Goal: Check status

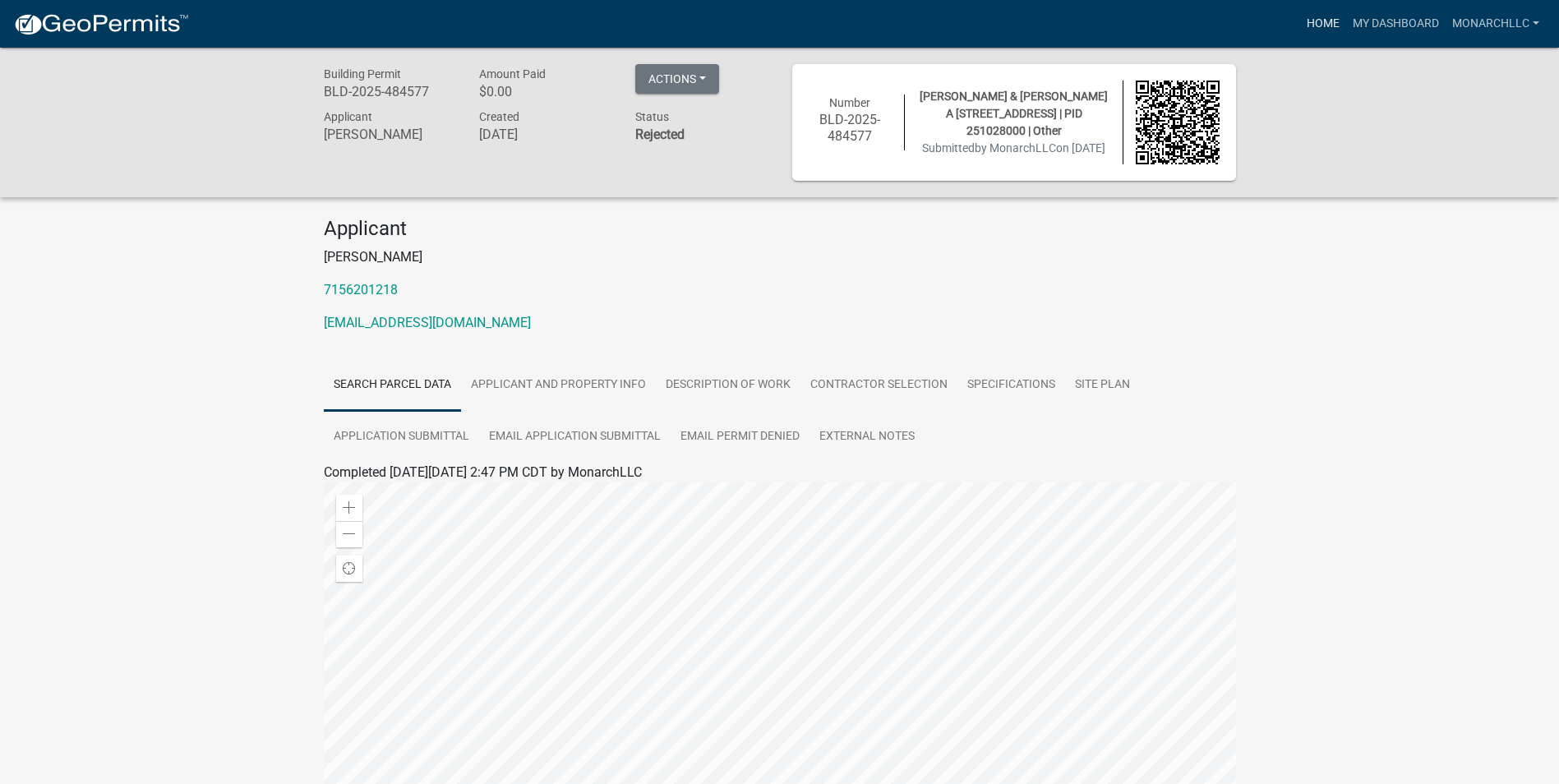
click at [1323, 27] on link "Home" at bounding box center [1323, 24] width 46 height 32
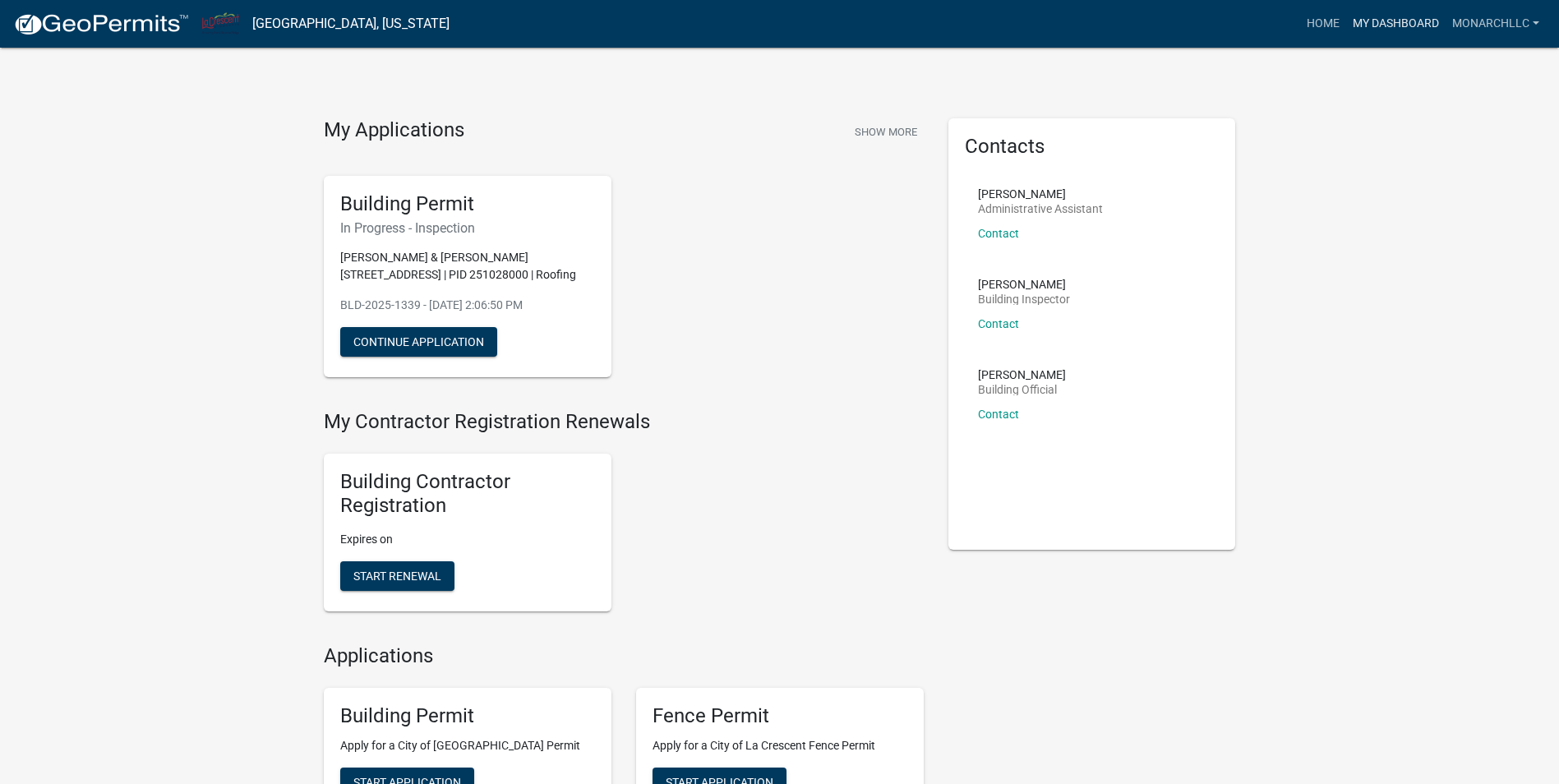
click at [1364, 27] on link "My Dashboard" at bounding box center [1395, 24] width 99 height 32
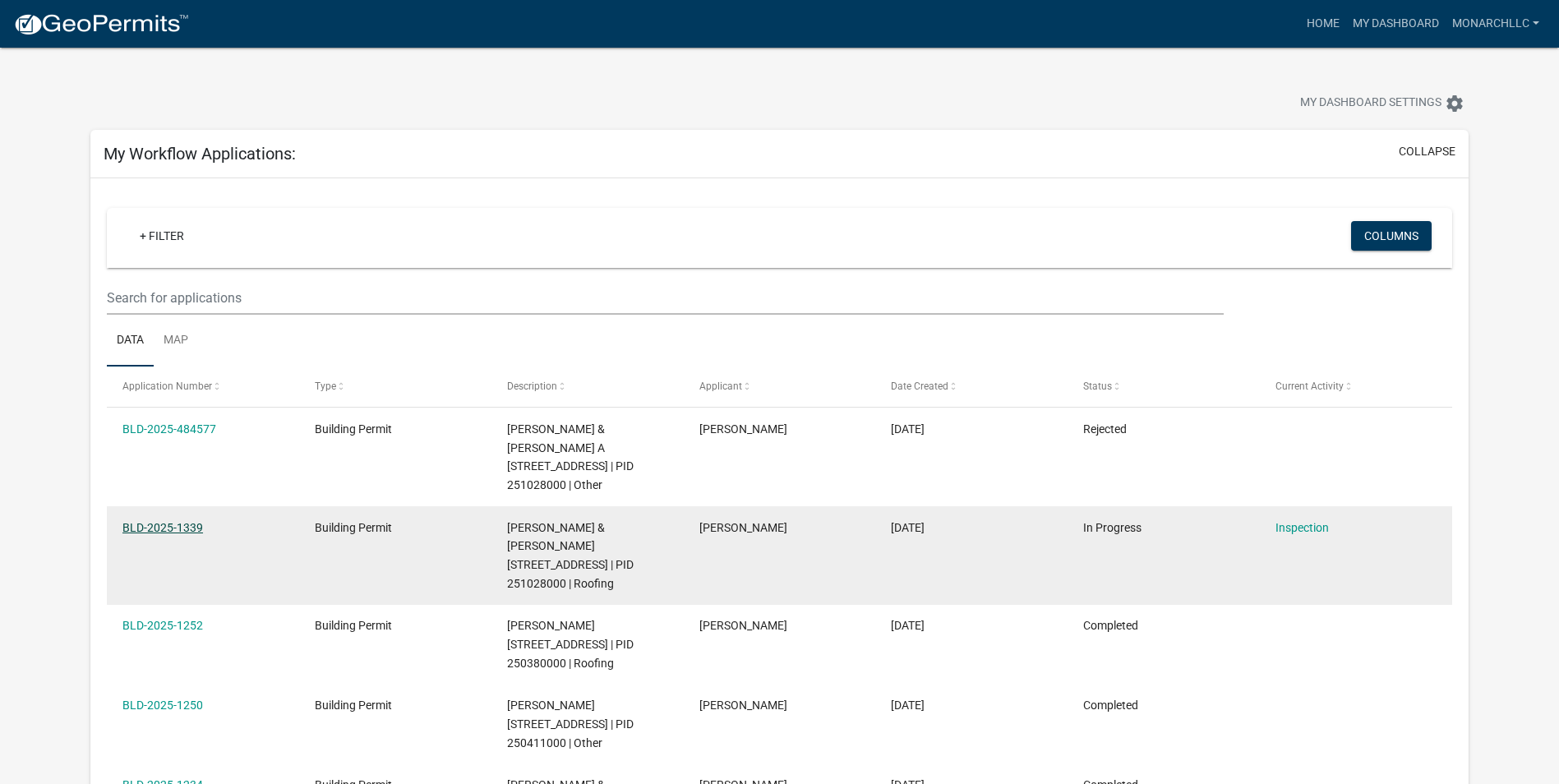
click at [156, 529] on link "BLD-2025-1339" at bounding box center [162, 527] width 81 height 13
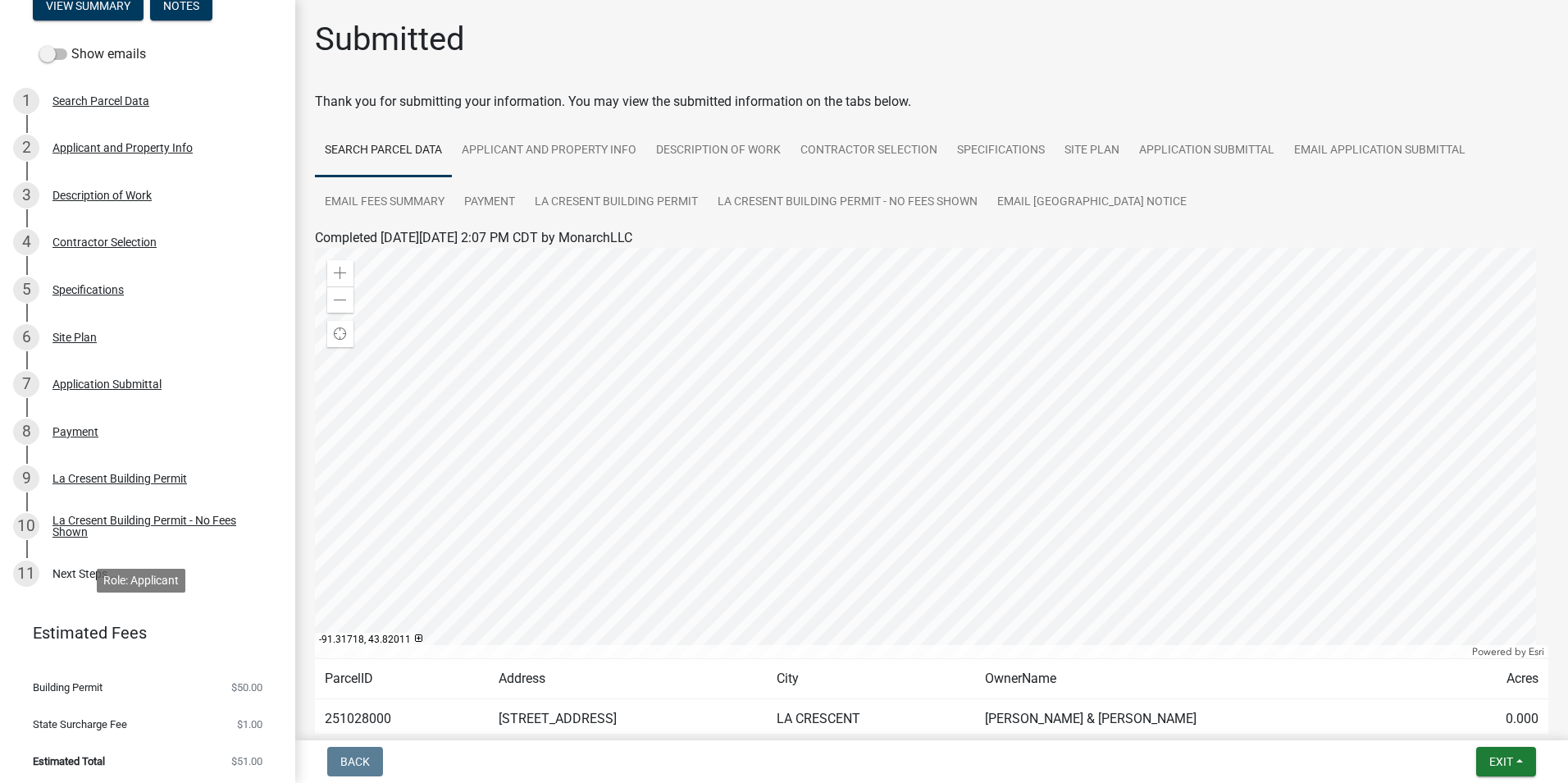
scroll to position [220, 0]
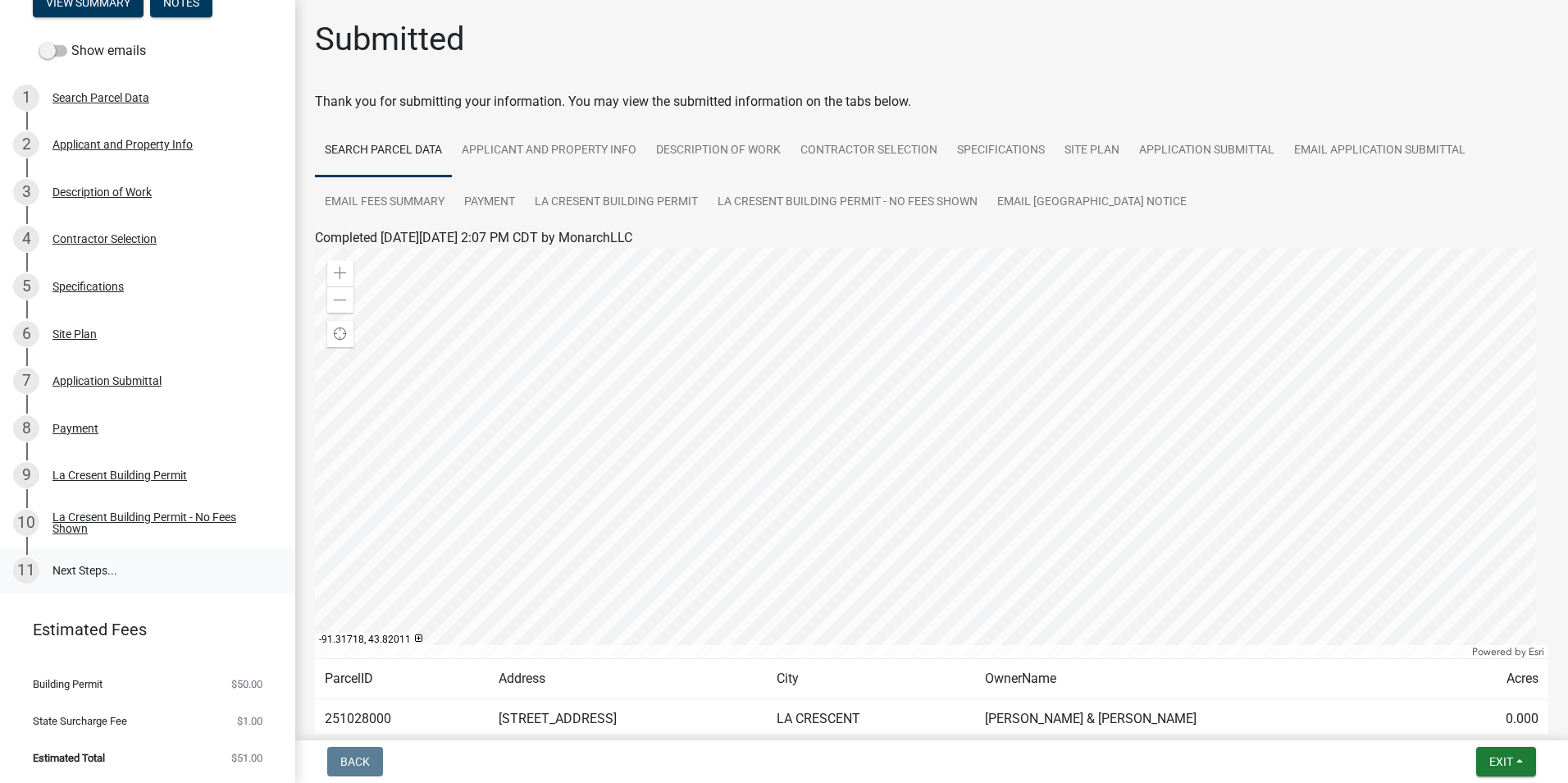
click at [82, 569] on link "11 Next Steps..." at bounding box center [147, 570] width 295 height 47
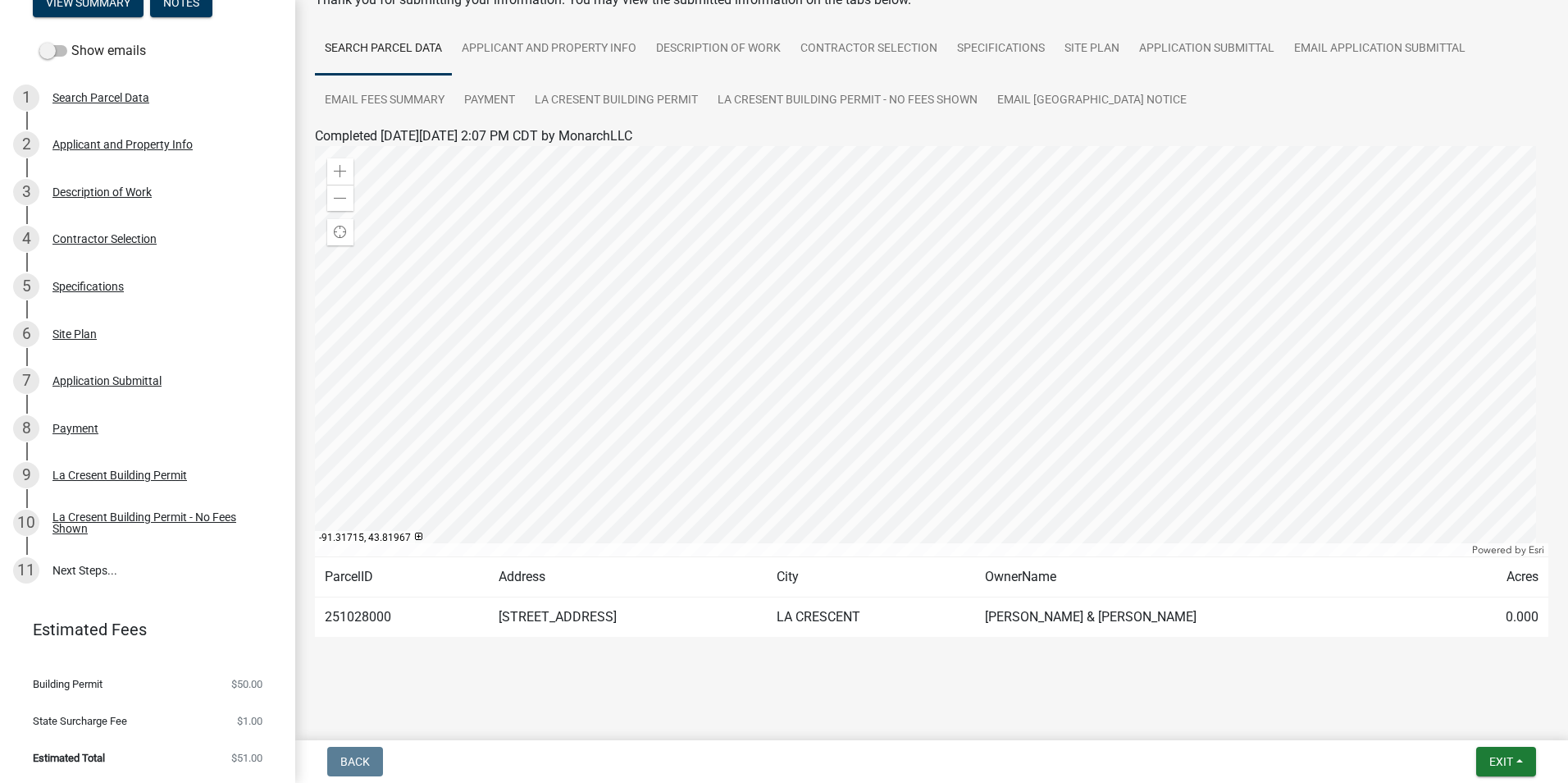
click at [98, 753] on span "Estimated Total" at bounding box center [69, 758] width 72 height 11
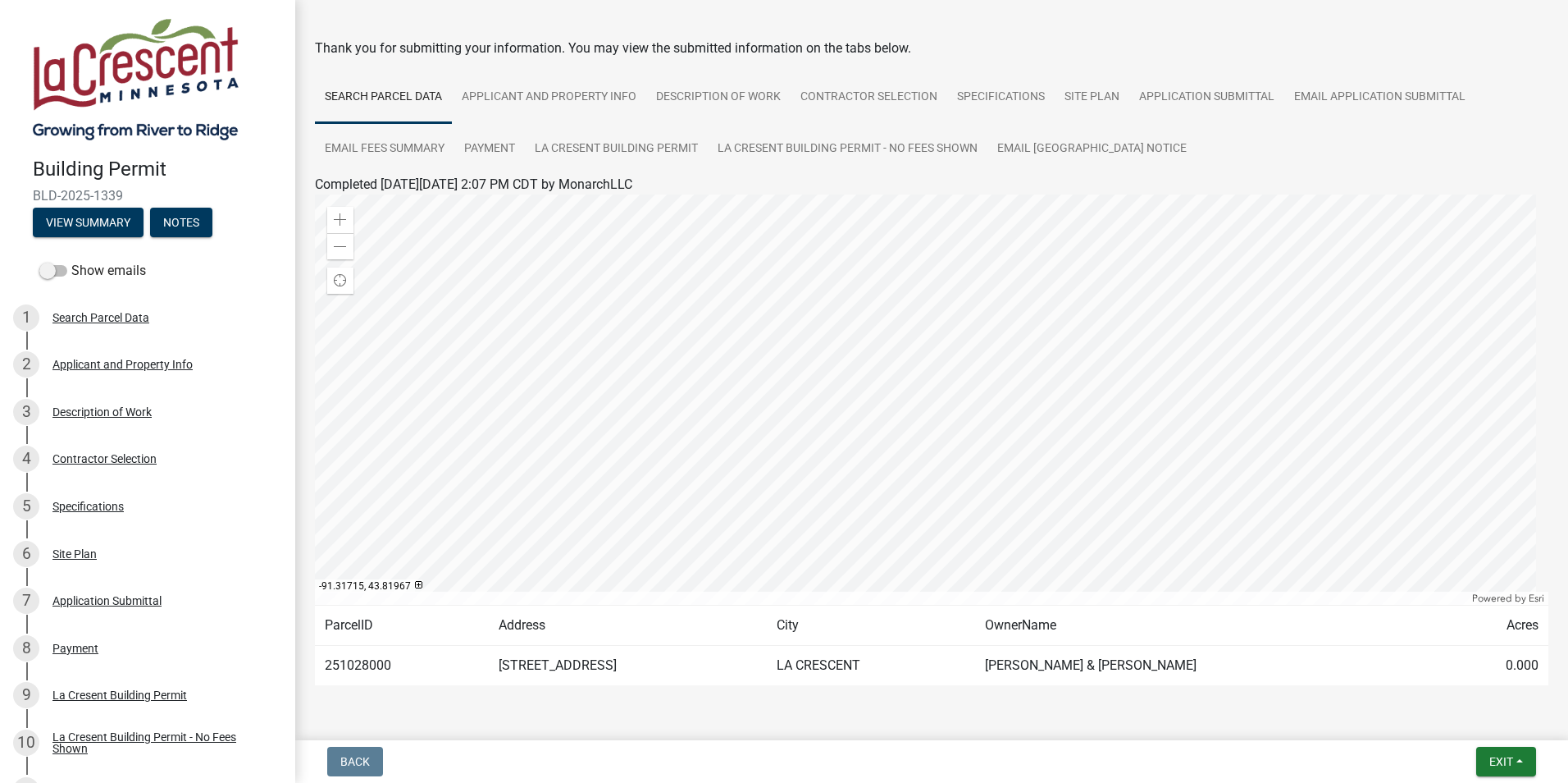
scroll to position [0, 0]
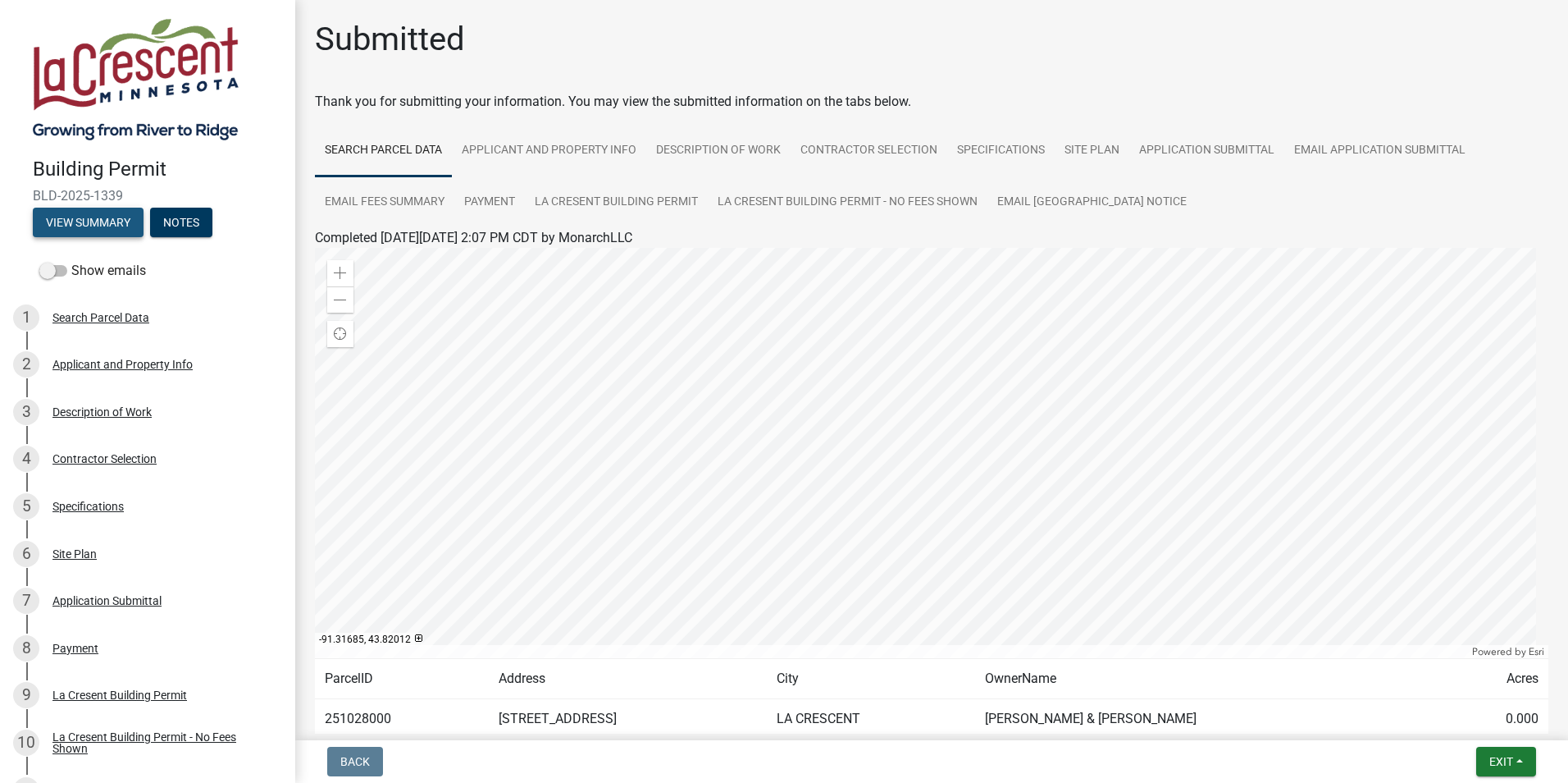
click at [93, 217] on button "View Summary" at bounding box center [88, 222] width 111 height 30
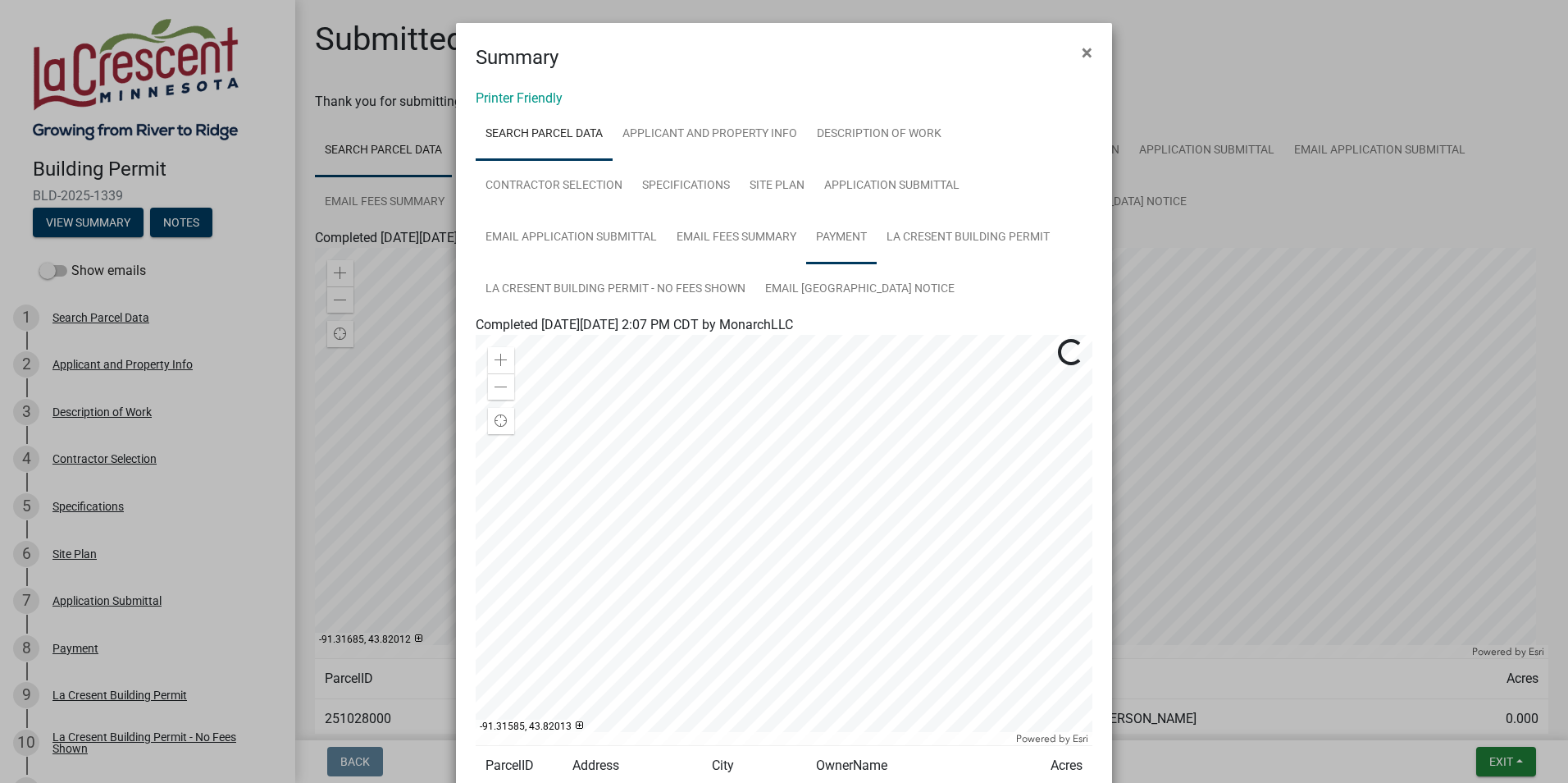
click at [845, 231] on link "Payment" at bounding box center [841, 237] width 70 height 53
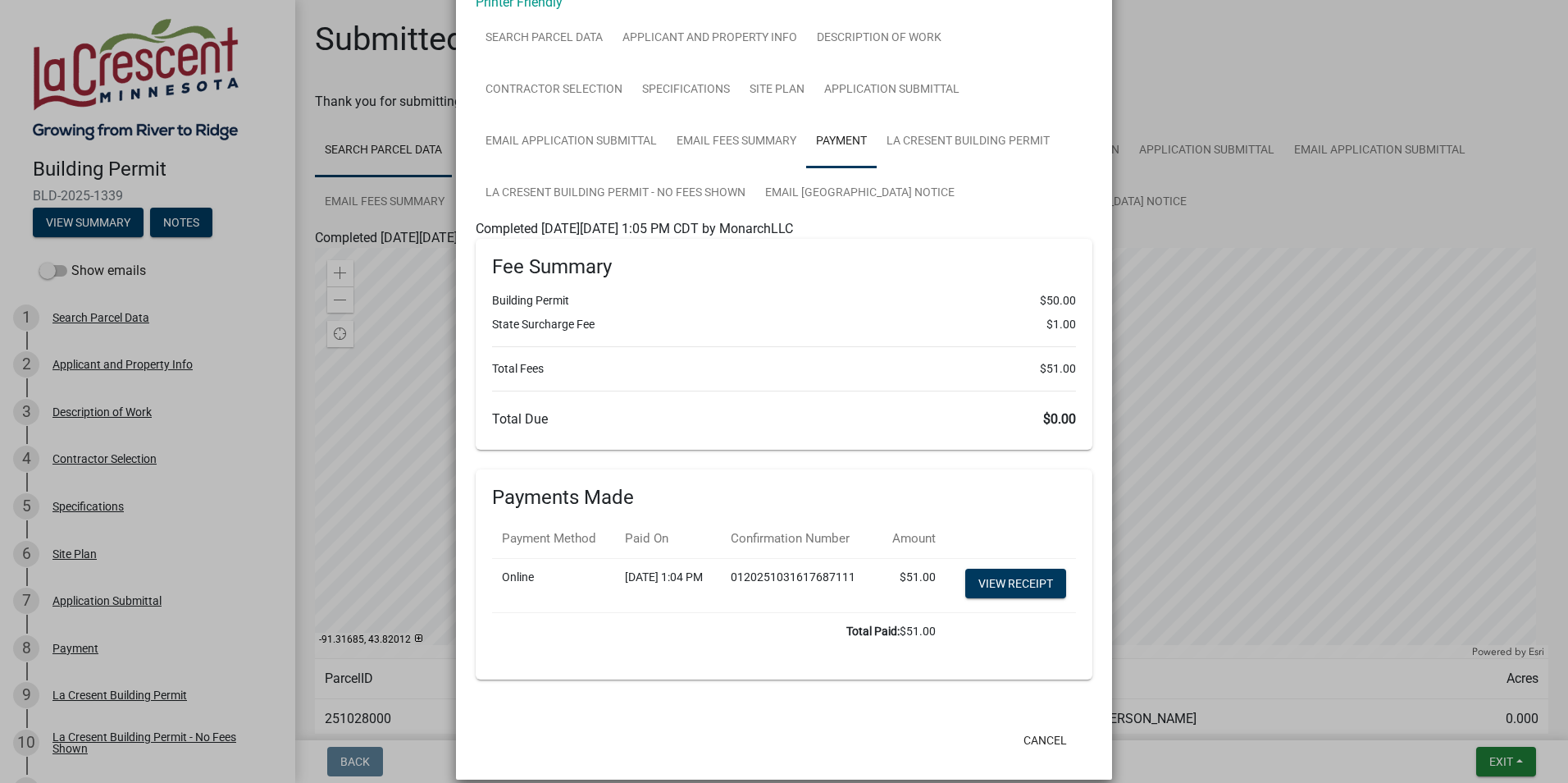
scroll to position [151, 0]
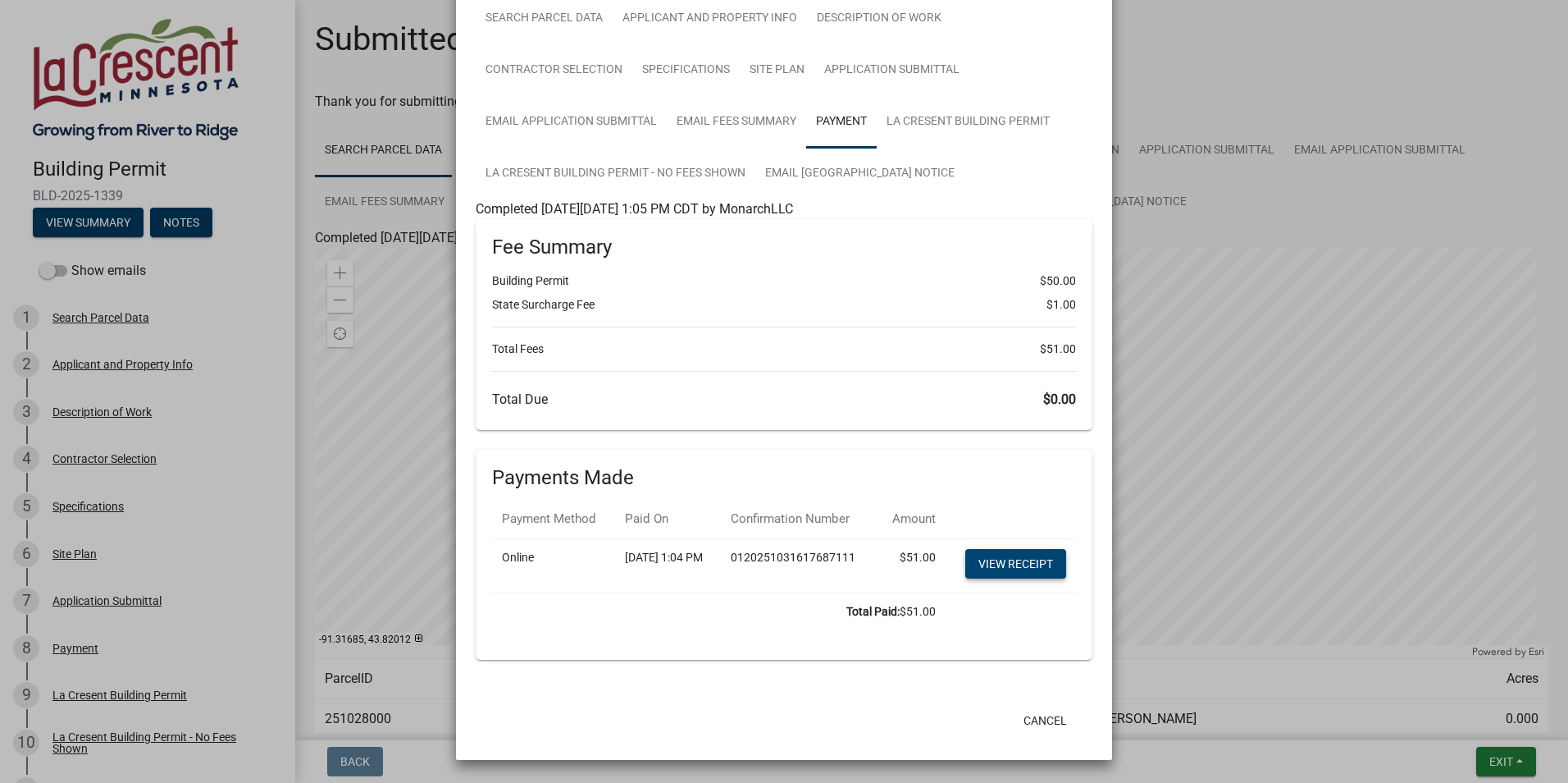
click at [1020, 549] on link "View receipt" at bounding box center [1015, 563] width 101 height 30
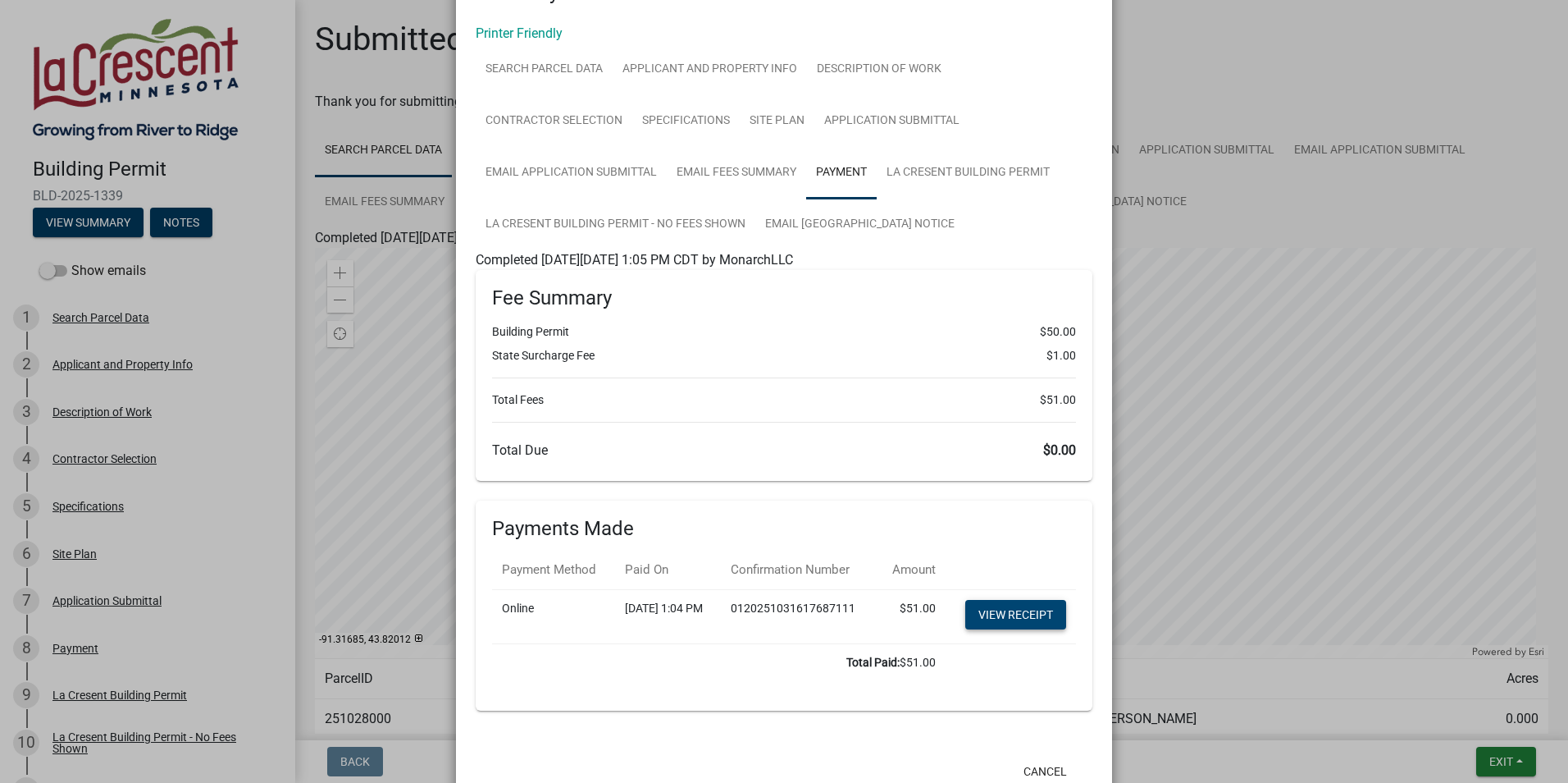
scroll to position [0, 0]
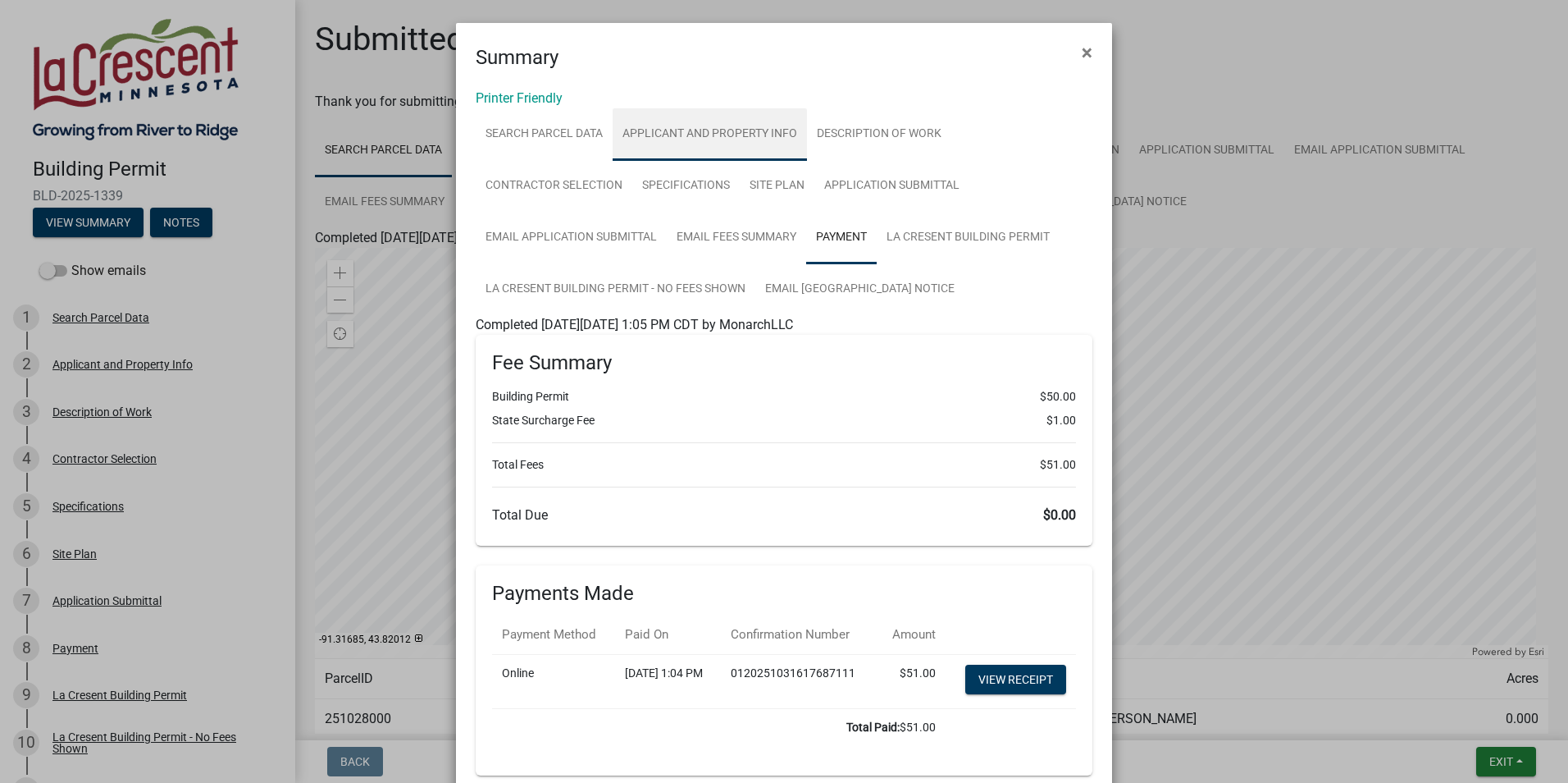
click at [712, 132] on link "Applicant and Property Info" at bounding box center [709, 134] width 194 height 53
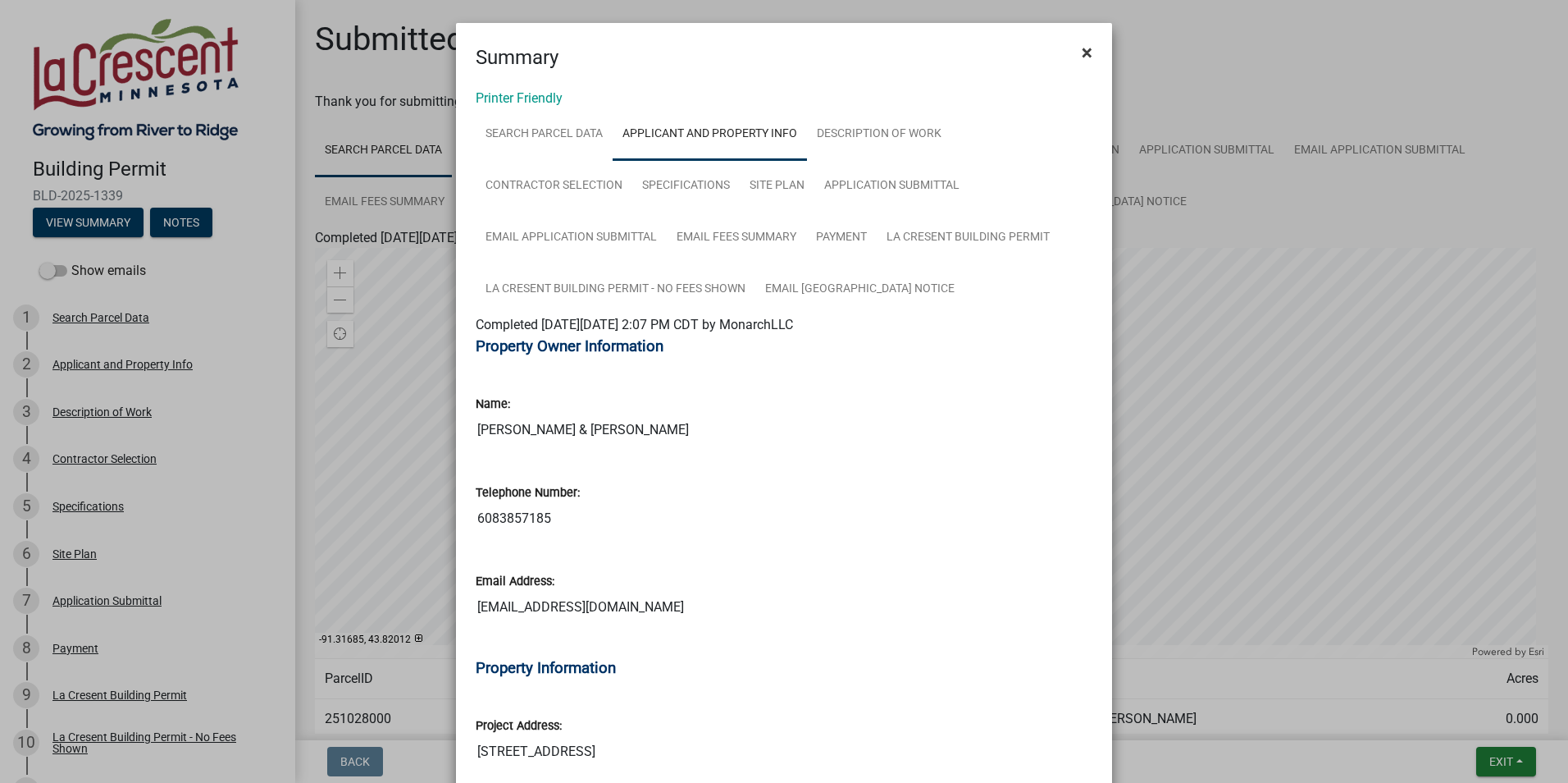
click at [1082, 51] on span "×" at bounding box center [1087, 52] width 11 height 23
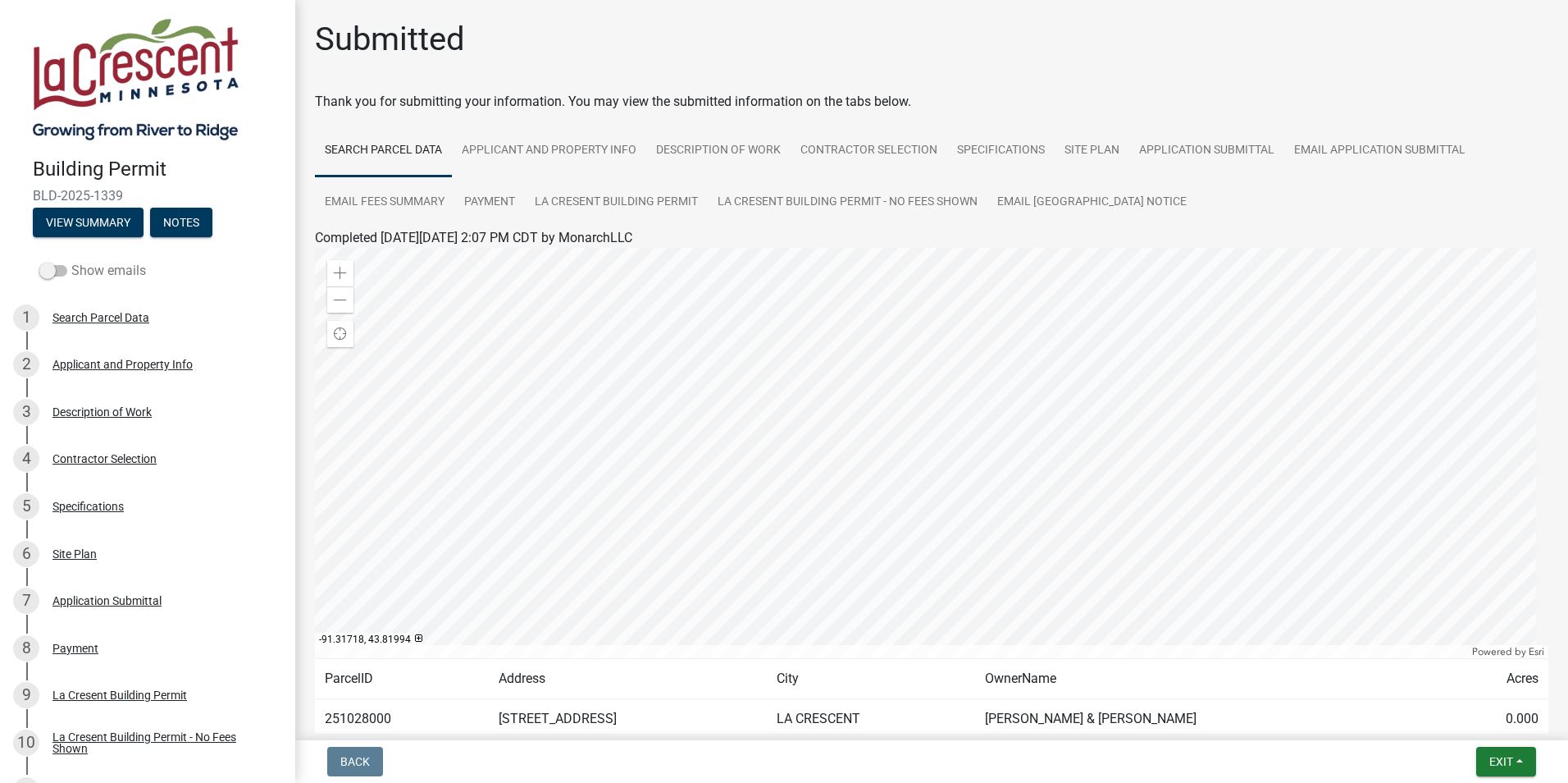
click at [82, 270] on label "Show emails" at bounding box center [92, 271] width 107 height 19
click at [71, 261] on input "Show emails" at bounding box center [71, 261] width 0 height 0
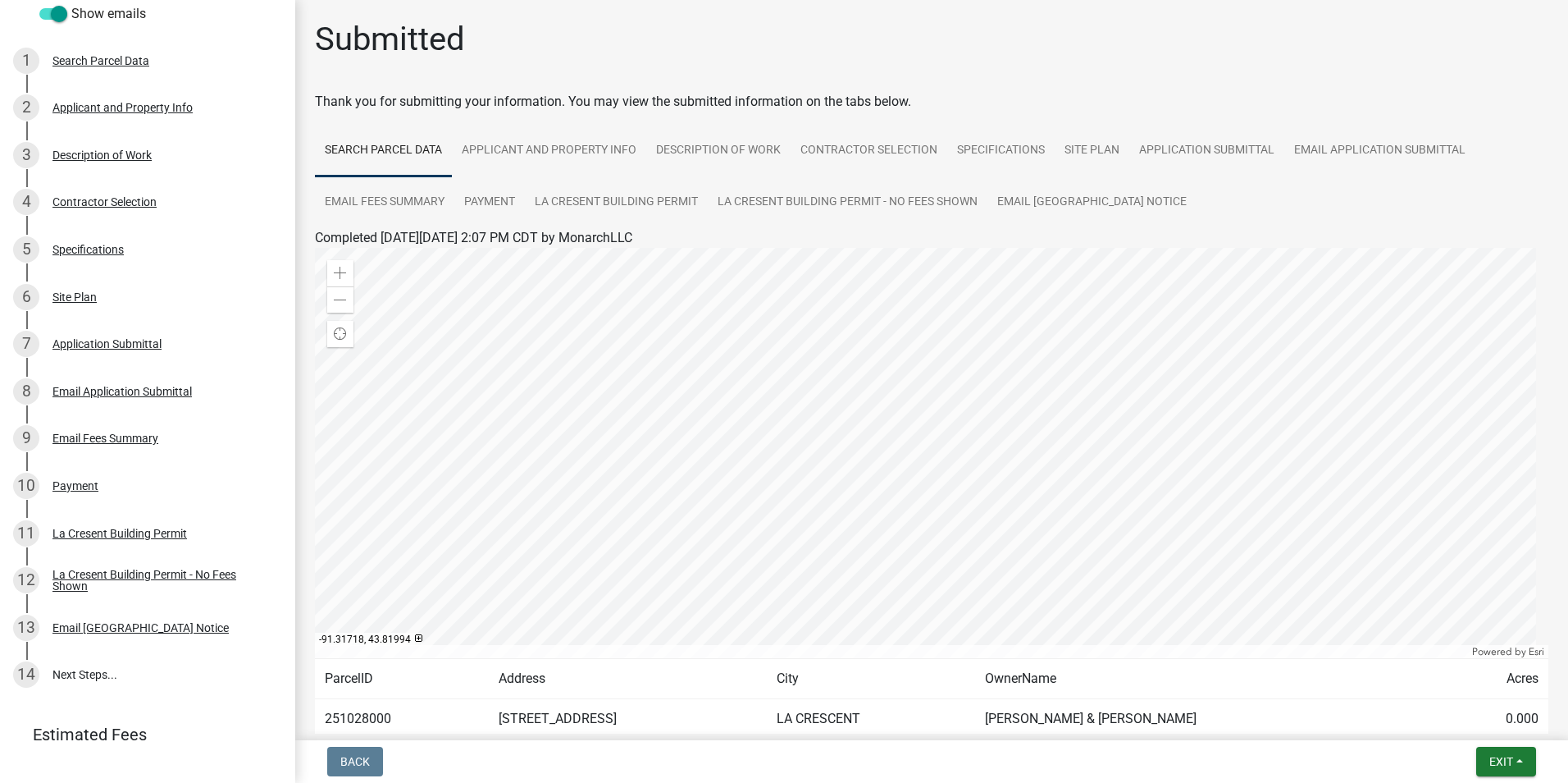
scroll to position [361, 0]
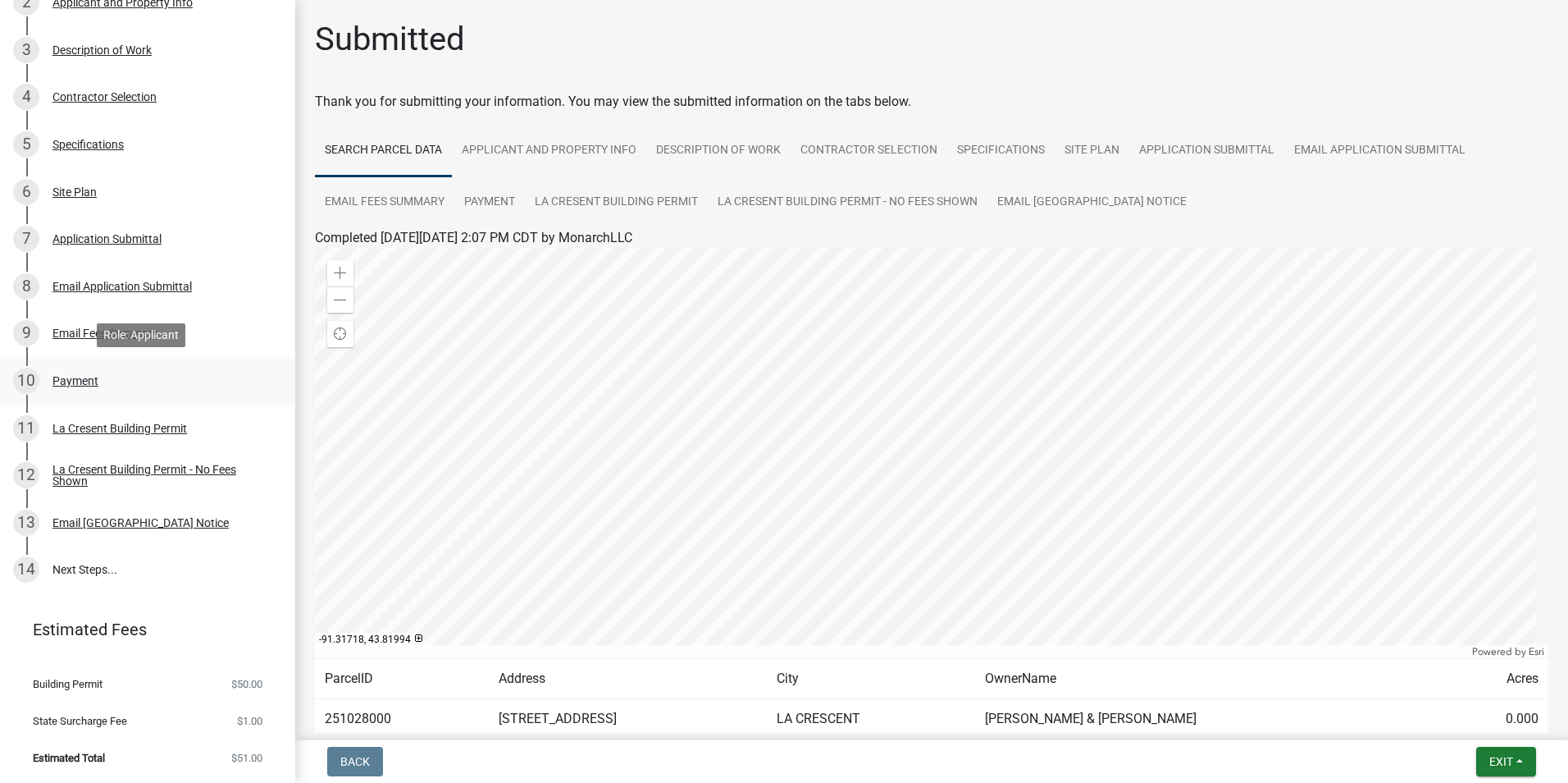
click at [71, 387] on div "10 Payment" at bounding box center [141, 381] width 256 height 26
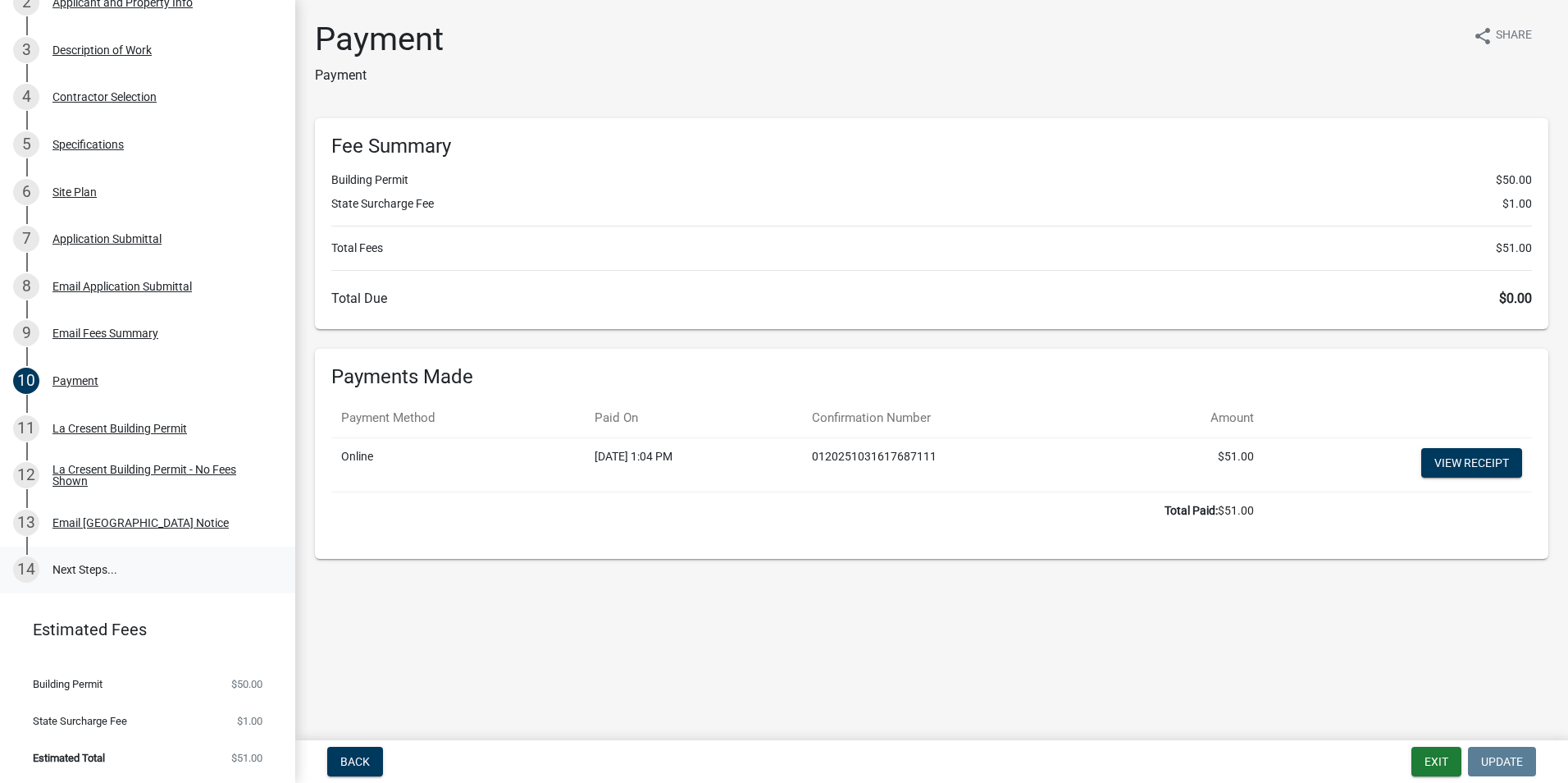
click at [113, 576] on link "14 Next Steps..." at bounding box center [147, 570] width 295 height 47
click at [171, 429] on div "La Cresent Building Permit" at bounding box center [119, 428] width 134 height 11
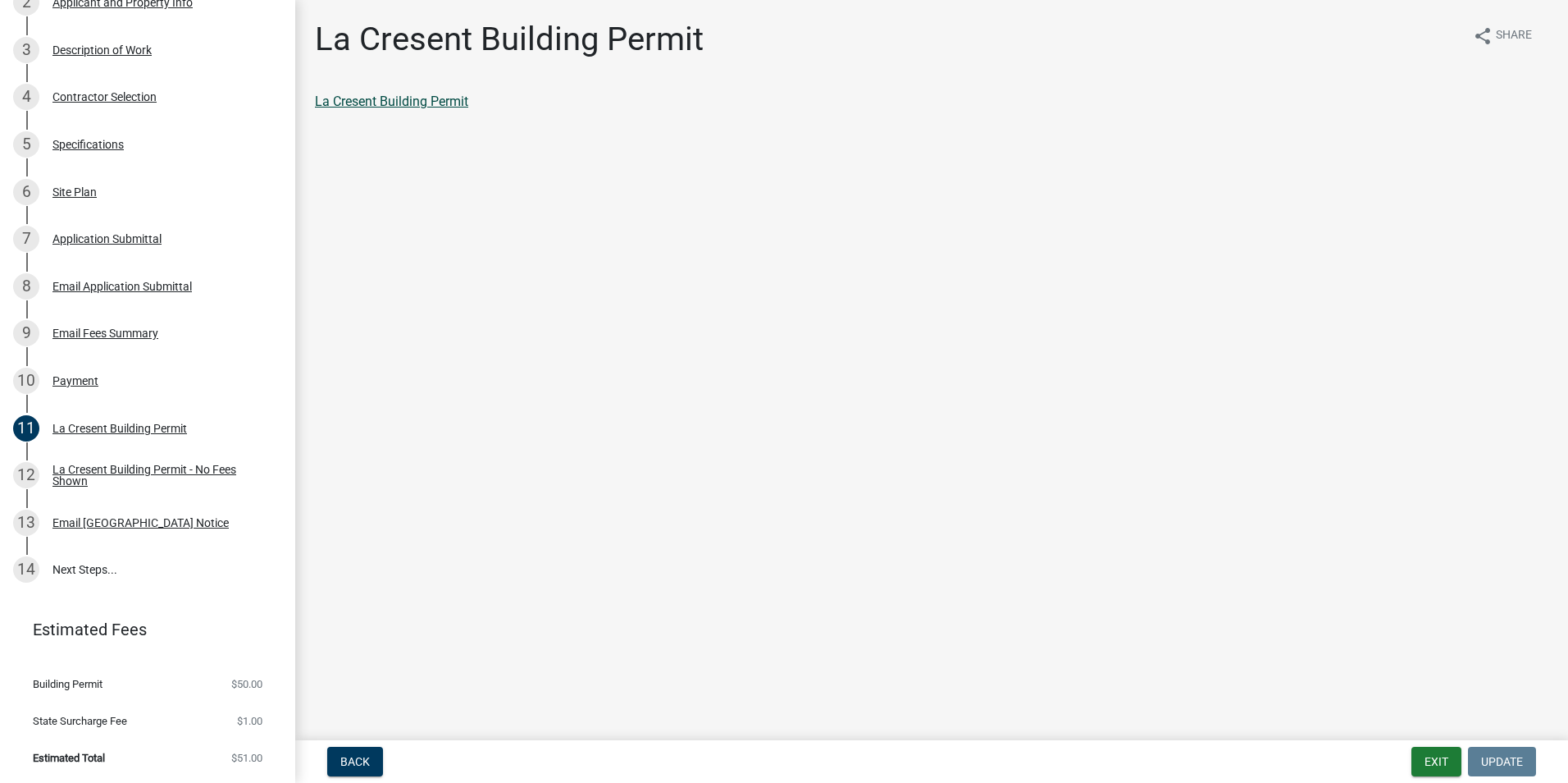
click at [424, 107] on link "La Cresent Building Permit" at bounding box center [392, 101] width 154 height 16
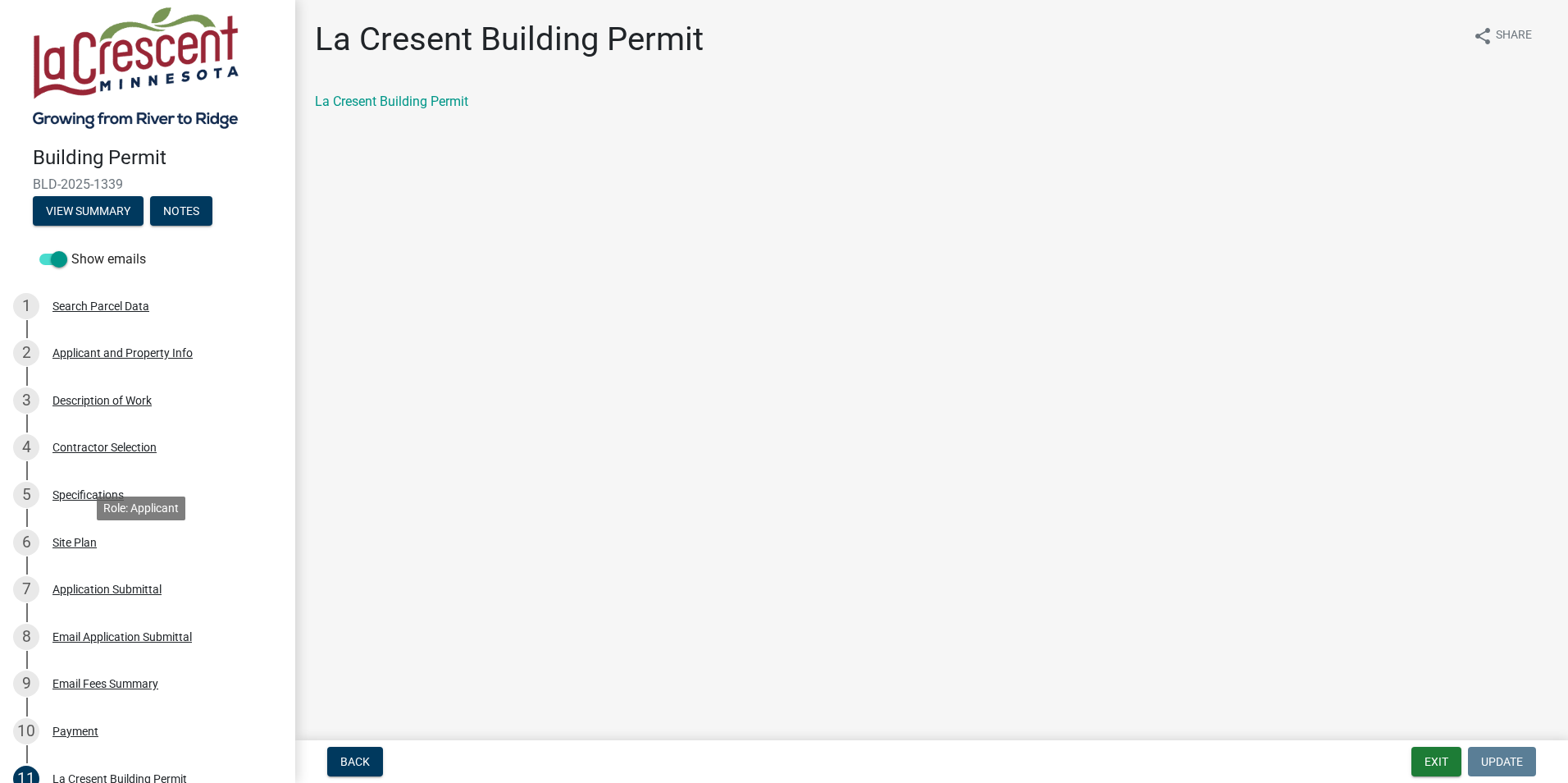
scroll to position [0, 0]
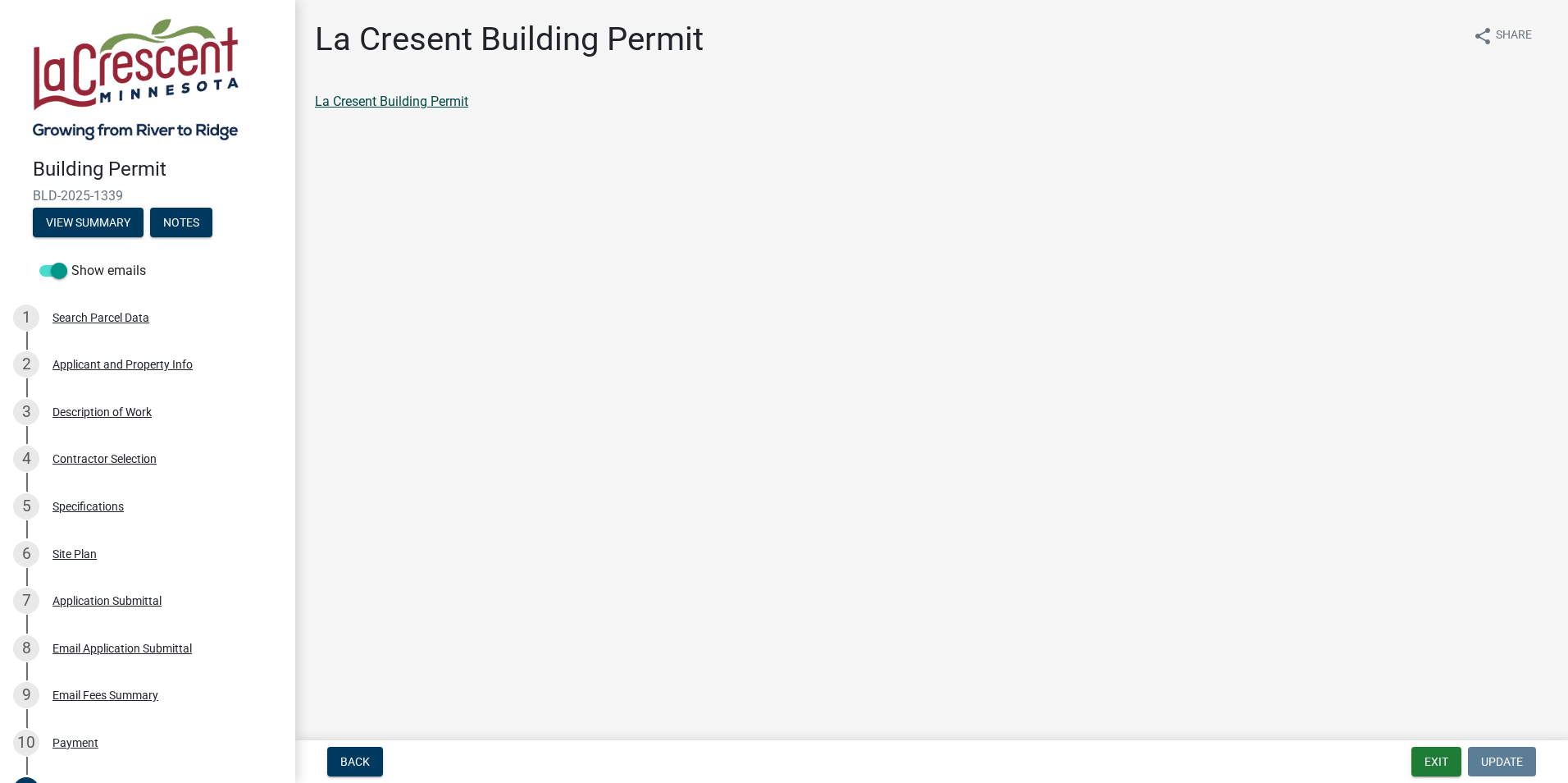
click at [348, 98] on link "La Cresent Building Permit" at bounding box center [392, 101] width 154 height 16
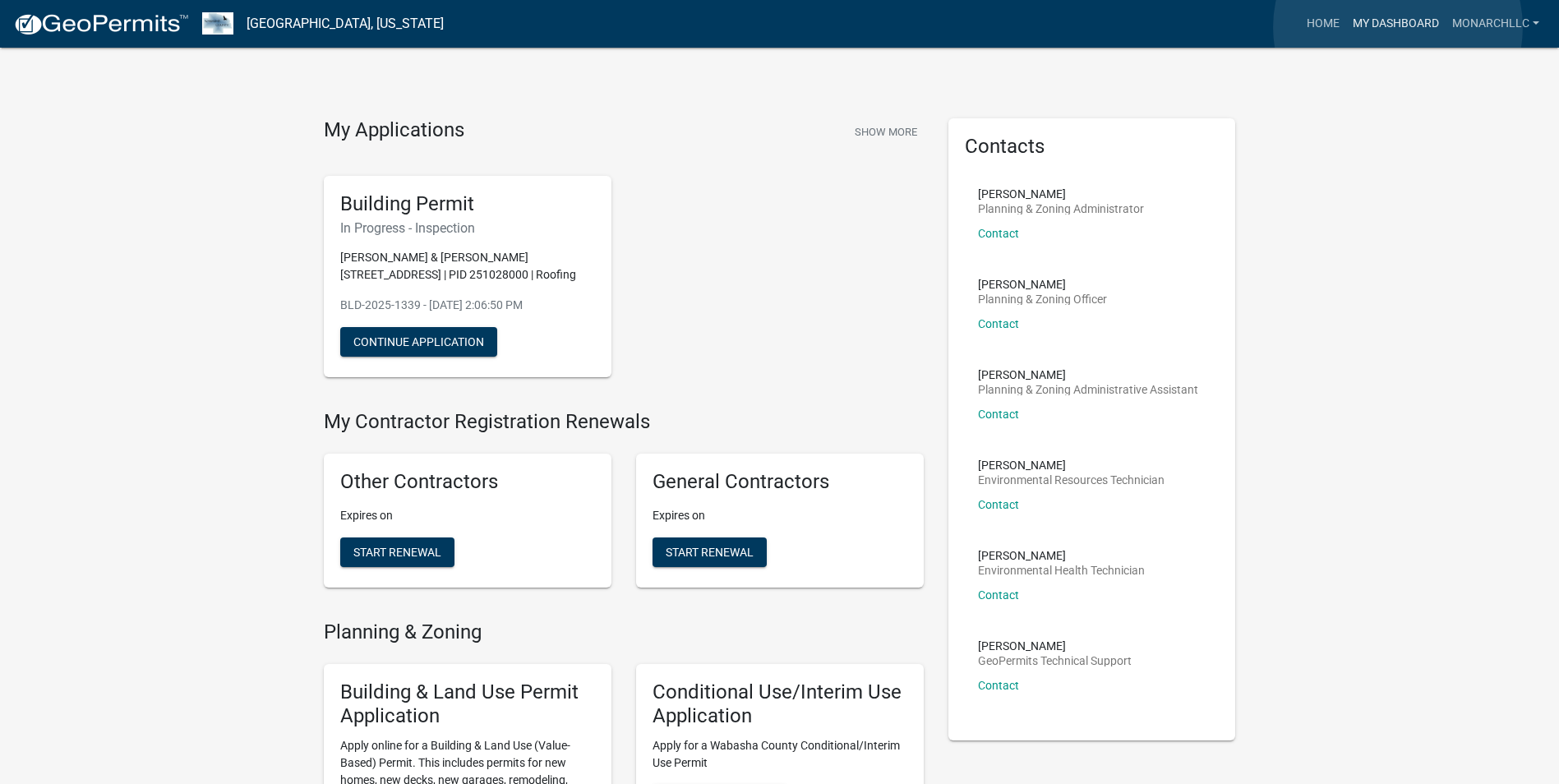
click at [1398, 27] on link "My Dashboard" at bounding box center [1395, 24] width 99 height 32
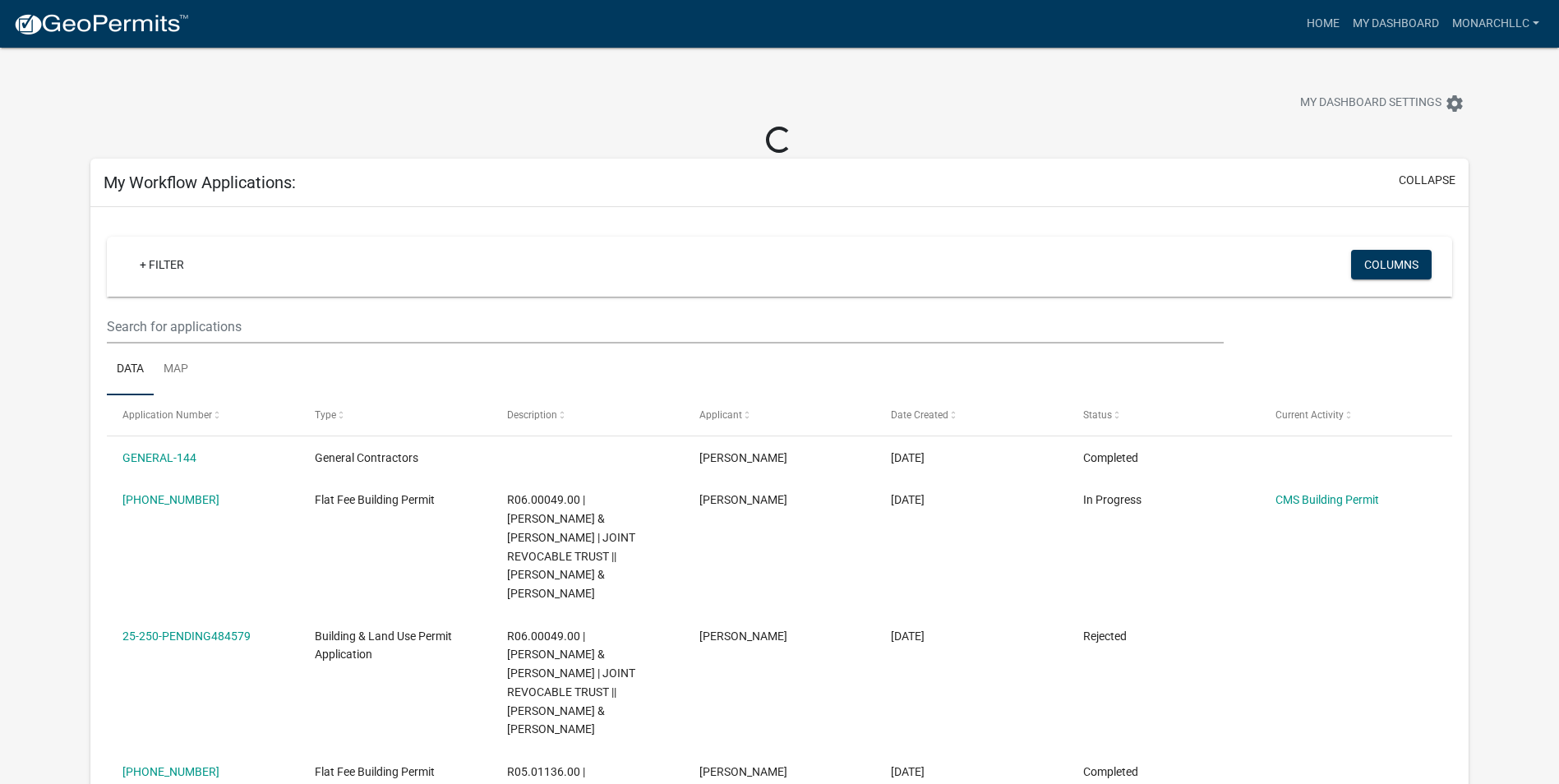
click at [554, 177] on div "My Workflow Applications: collapse" at bounding box center [779, 183] width 1378 height 48
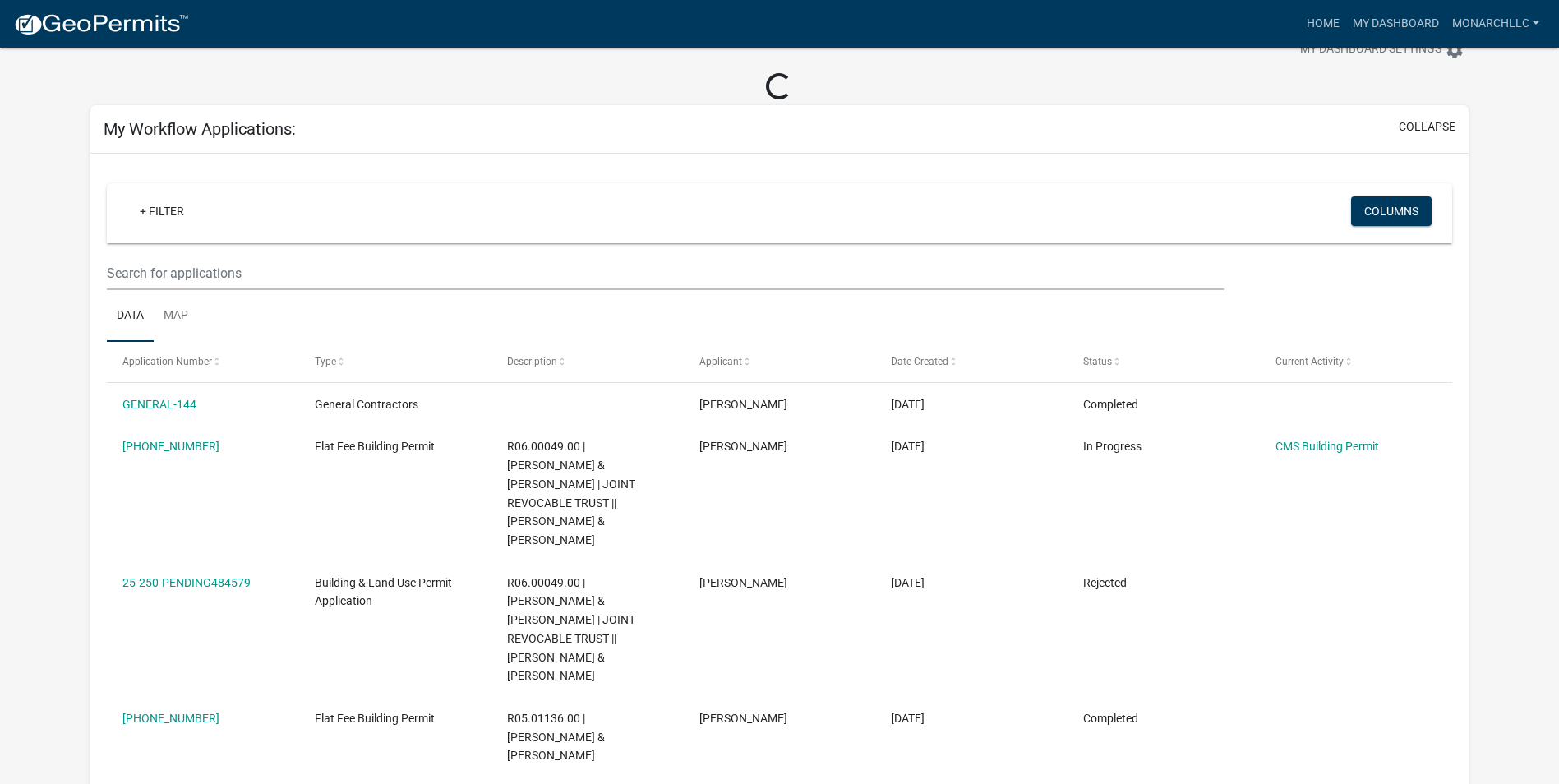
scroll to position [83, 0]
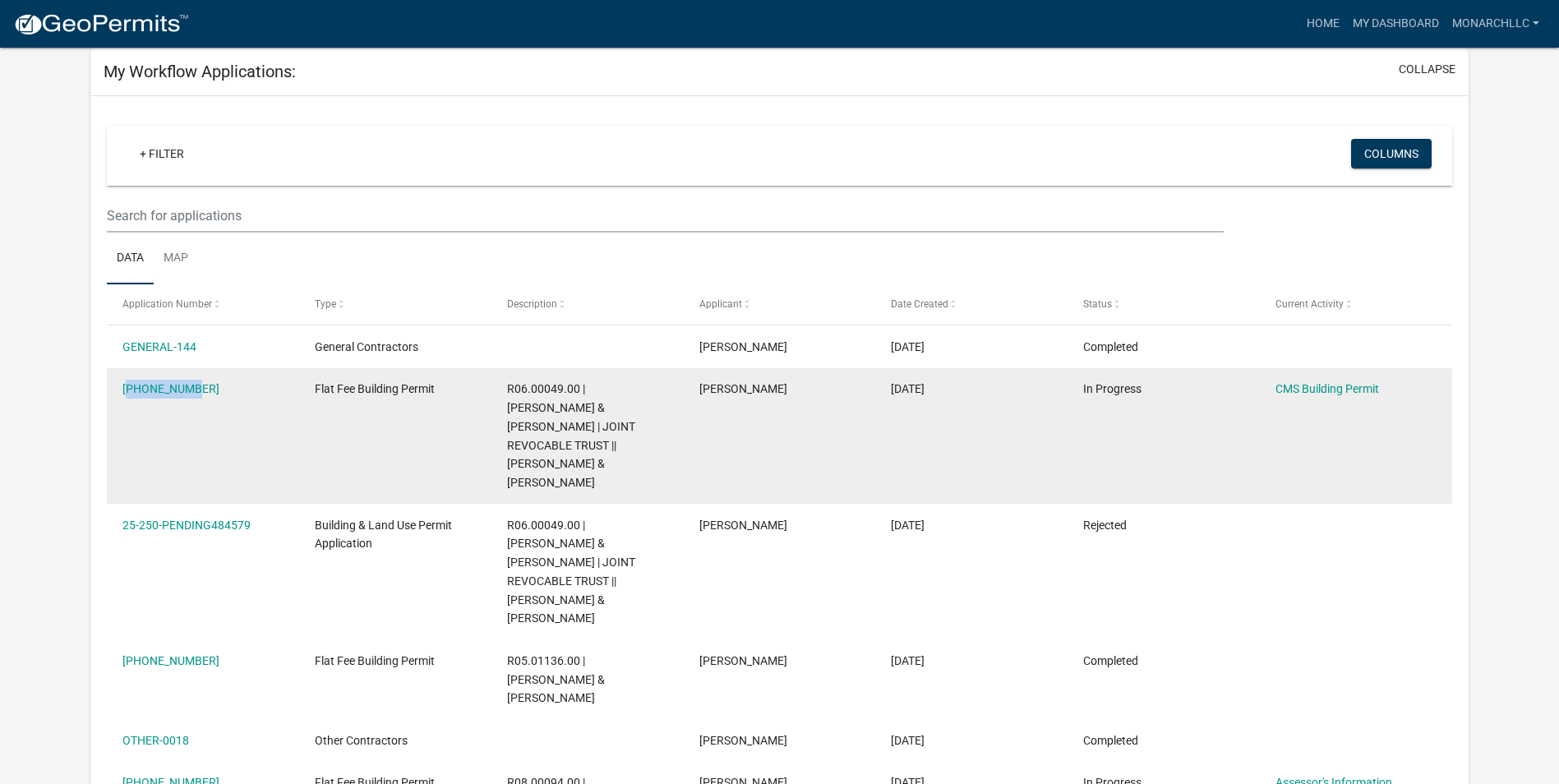
drag, startPoint x: 186, startPoint y: 392, endPoint x: 120, endPoint y: 392, distance: 66.0
click at [120, 392] on datatable-body-cell "25-250-282" at bounding box center [202, 436] width 192 height 135
copy link "25-250-282"
click at [1327, 391] on link "CMS Building Permit" at bounding box center [1327, 389] width 104 height 13
